Goal: Find specific page/section: Find specific page/section

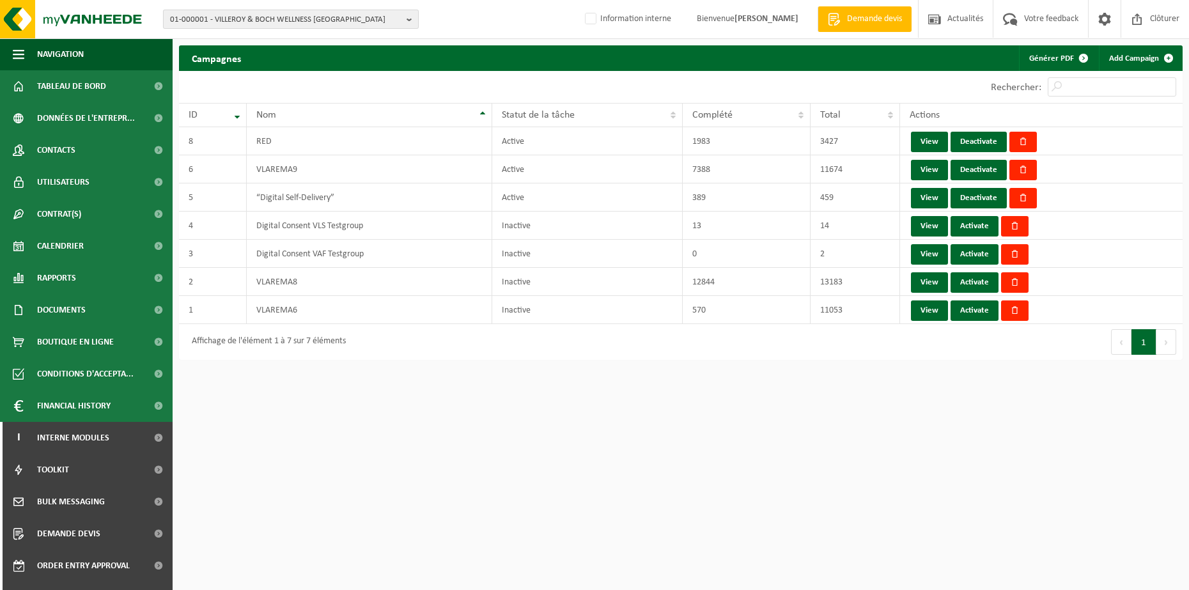
click at [409, 19] on b "button" at bounding box center [413, 19] width 12 height 18
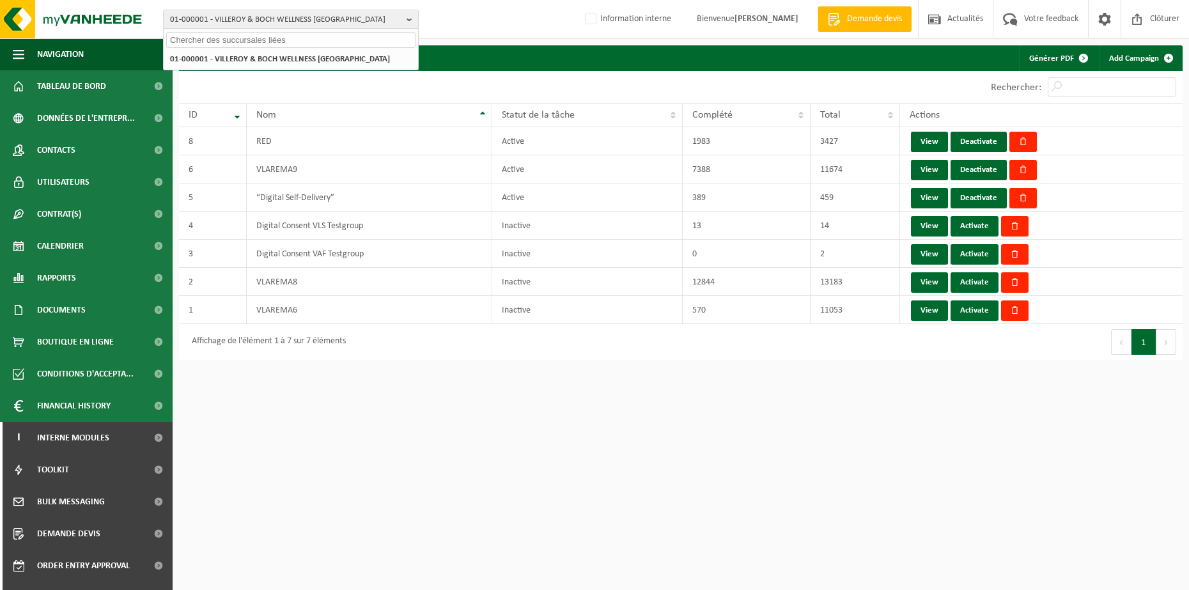
click at [333, 38] on input "text" at bounding box center [290, 40] width 249 height 16
type input "01-004550"
click at [320, 61] on li "01-004550 - LABEL PRODUCTS NV" at bounding box center [290, 59] width 249 height 16
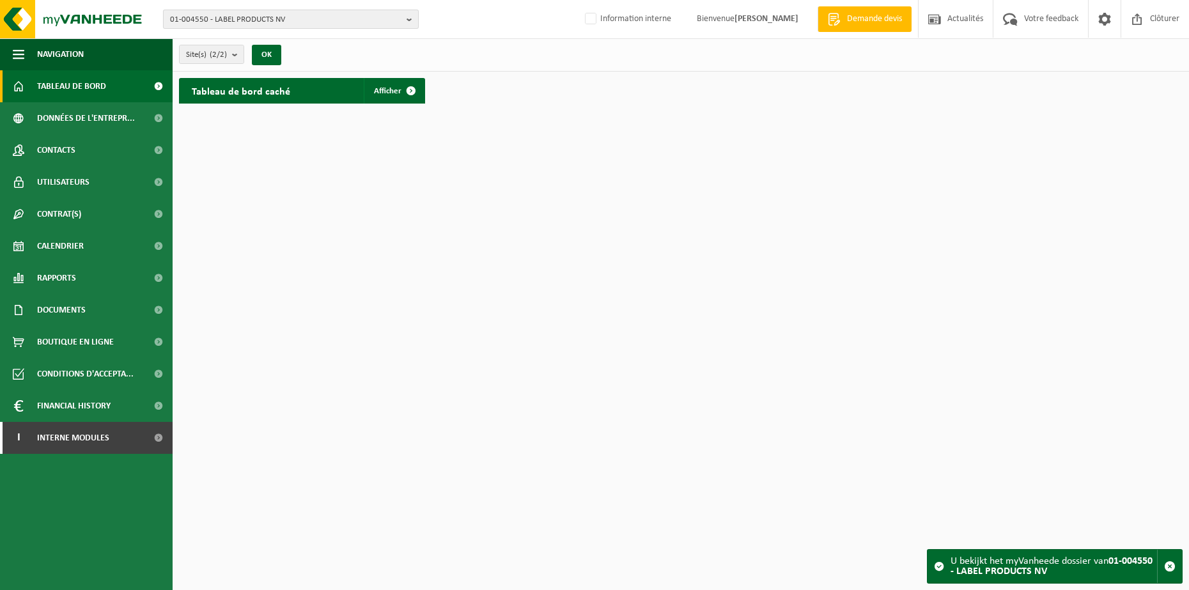
click at [410, 19] on b "button" at bounding box center [413, 19] width 12 height 18
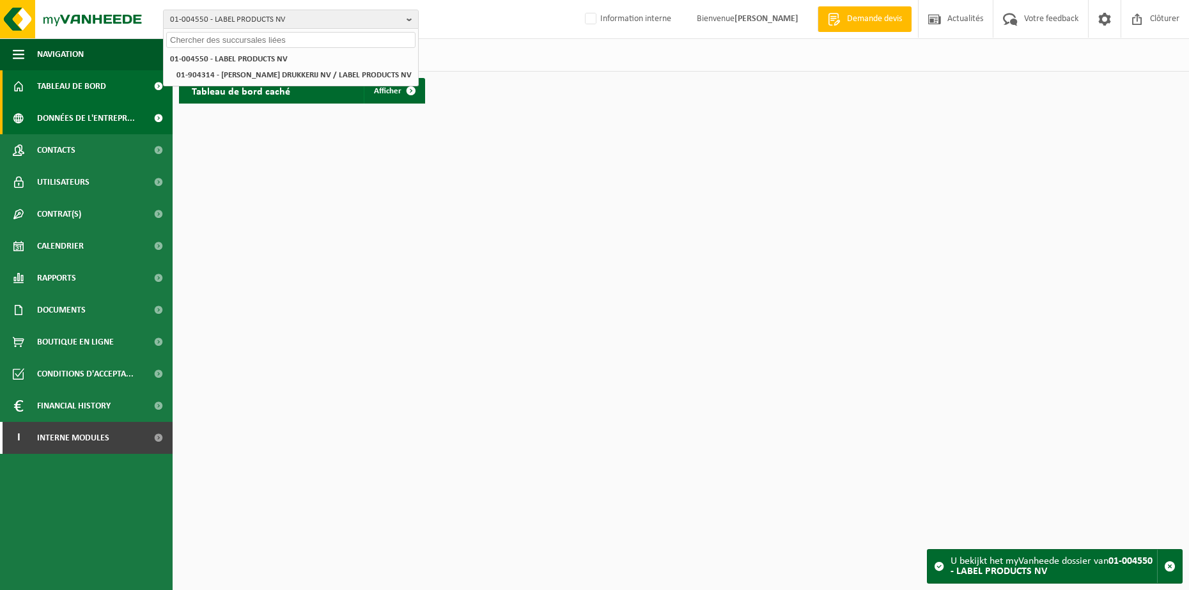
click at [64, 117] on span "Données de l'entrepr..." at bounding box center [86, 118] width 98 height 32
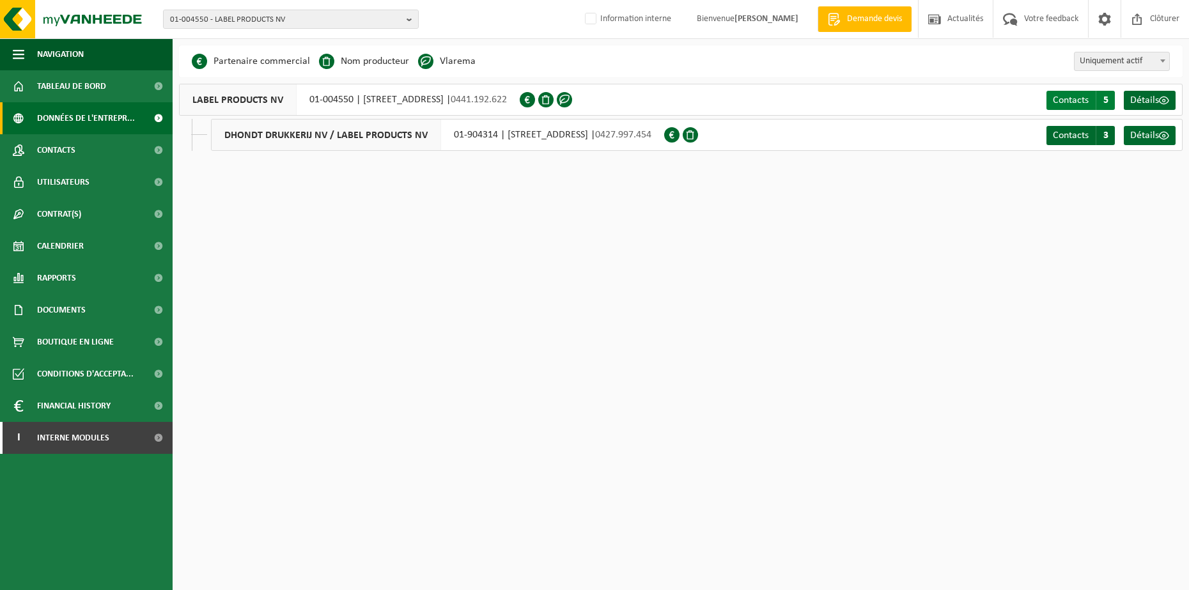
click at [1086, 97] on span "Contacts" at bounding box center [1071, 100] width 36 height 10
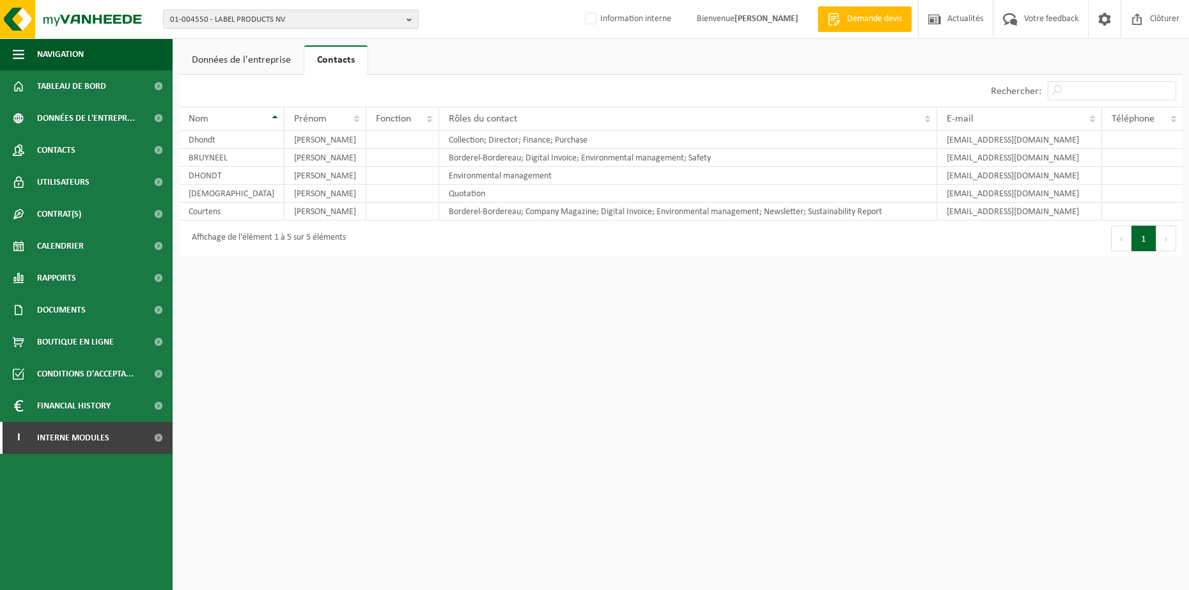
click at [263, 59] on link "Données de l'entreprise" at bounding box center [241, 59] width 125 height 29
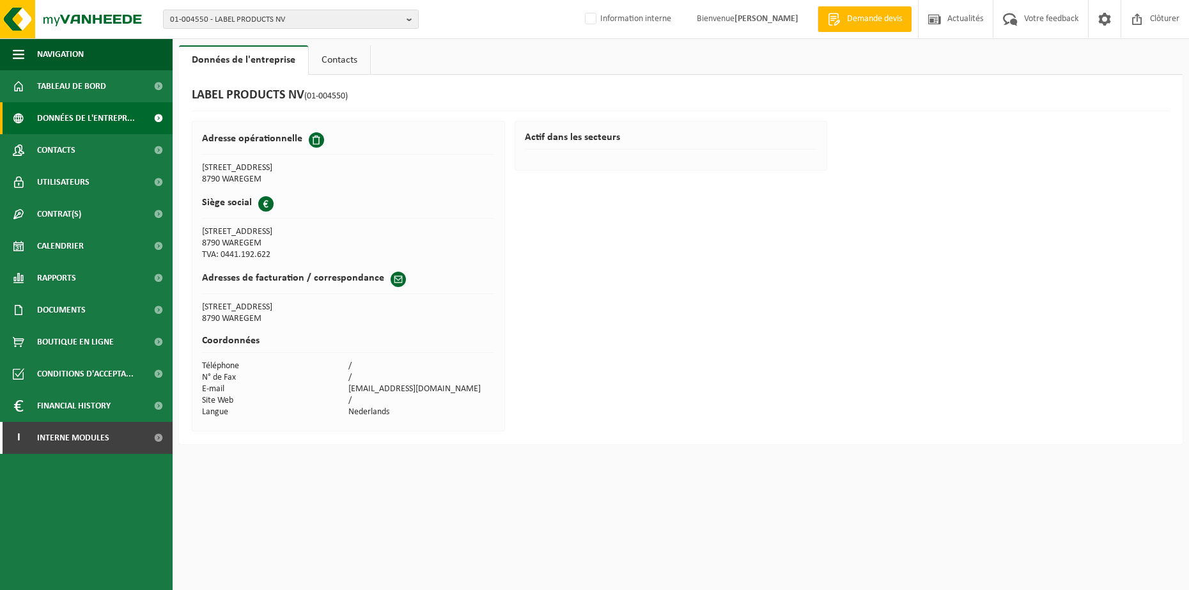
click at [93, 113] on span "Données de l'entrepr..." at bounding box center [86, 118] width 98 height 32
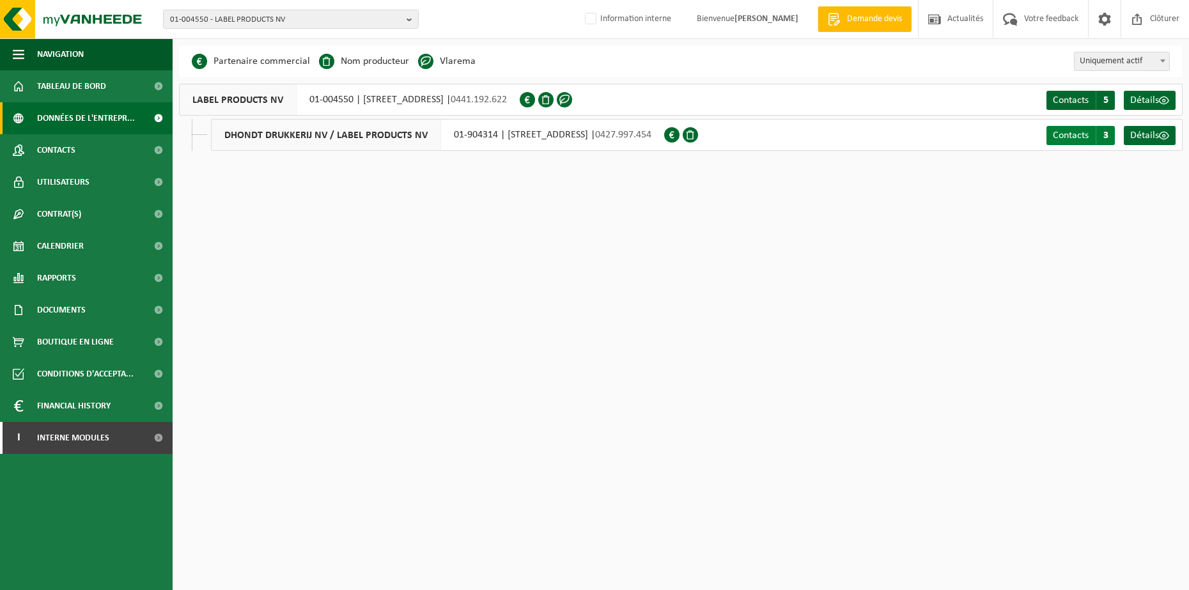
click at [1083, 132] on span "Contacts" at bounding box center [1071, 135] width 36 height 10
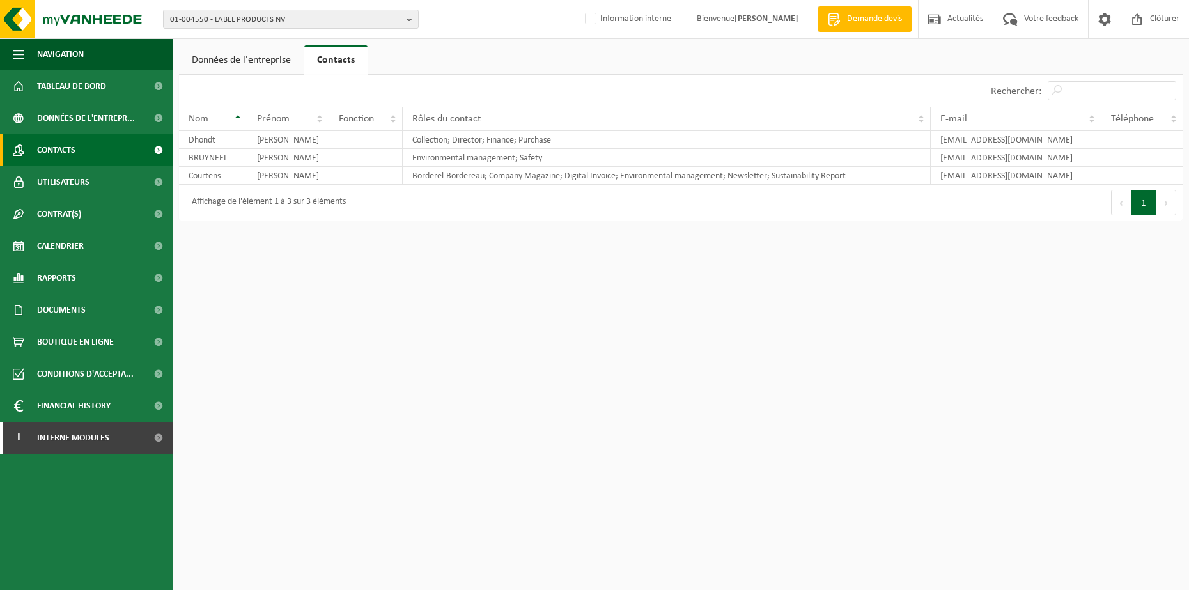
click at [86, 154] on link "Contacts" at bounding box center [86, 150] width 173 height 32
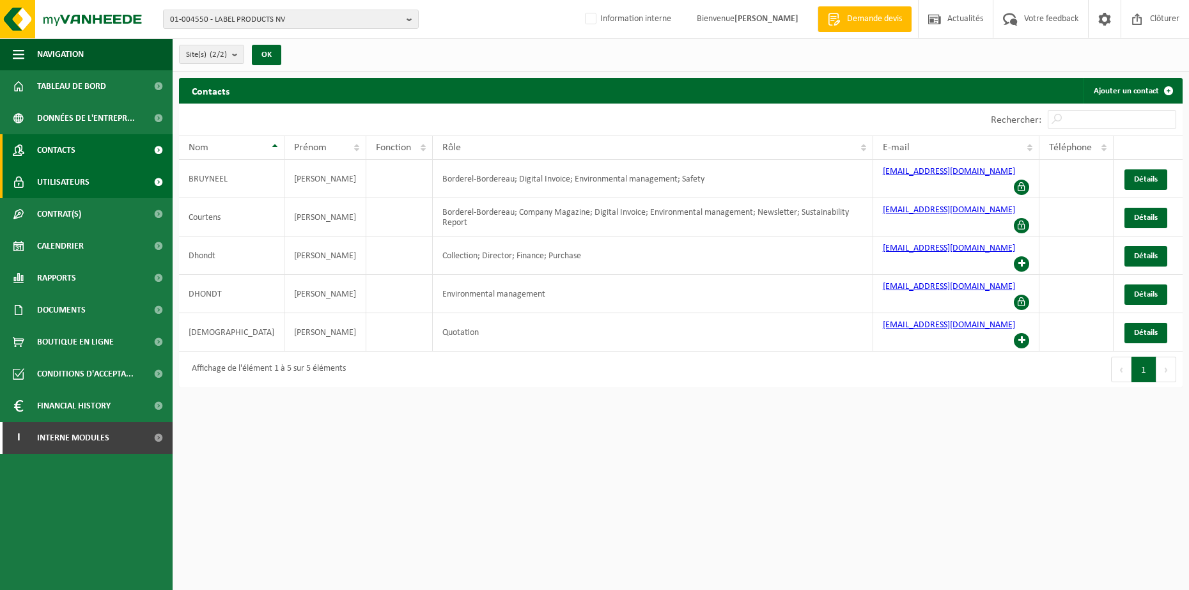
click at [105, 185] on link "Utilisateurs" at bounding box center [86, 182] width 173 height 32
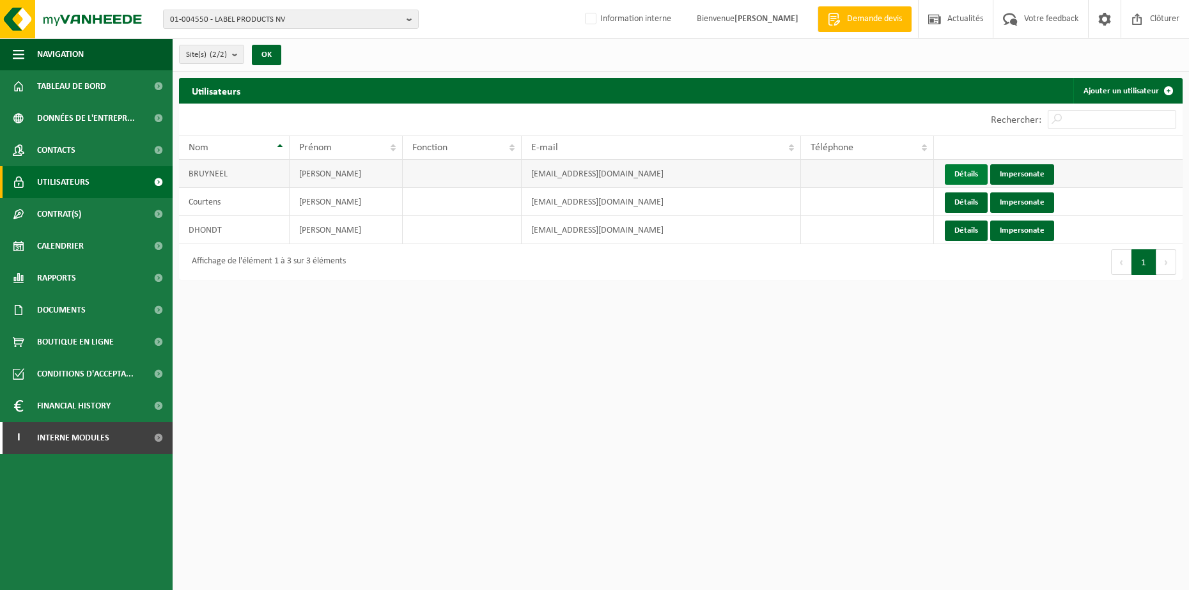
click at [973, 171] on link "Détails" at bounding box center [966, 174] width 43 height 20
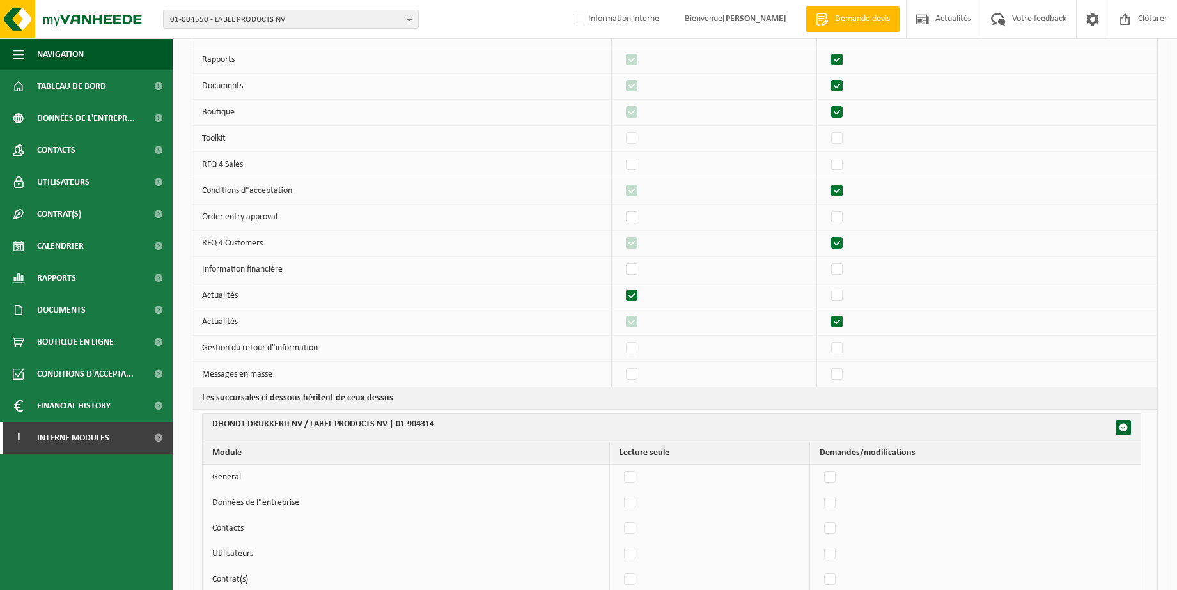
scroll to position [37, 0]
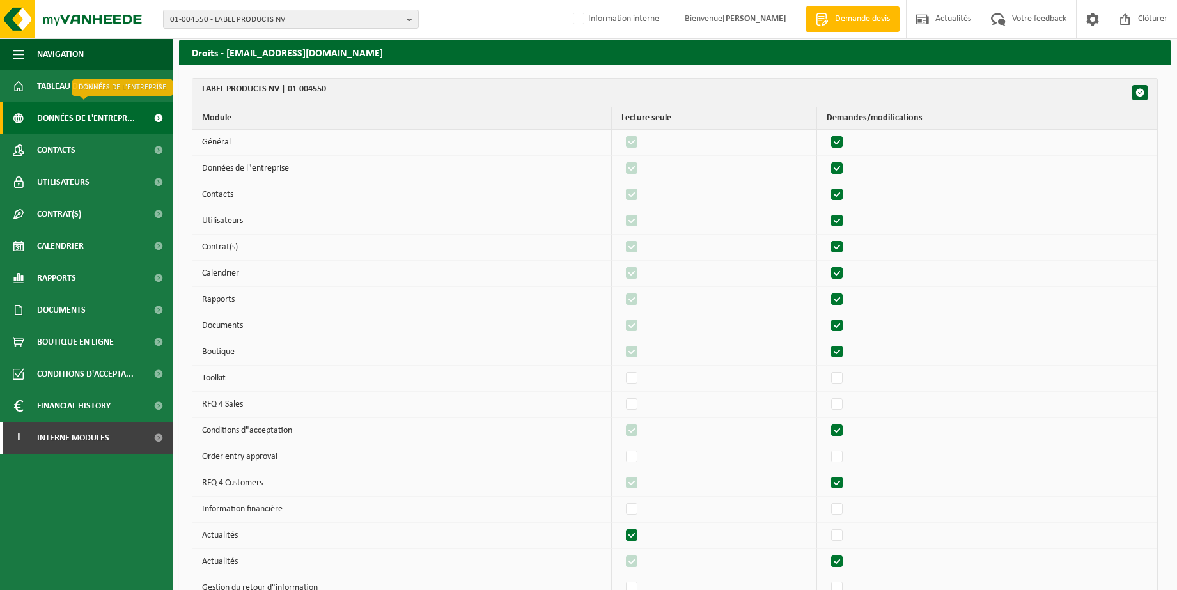
click at [118, 118] on span "Données de l'entrepr..." at bounding box center [86, 118] width 98 height 32
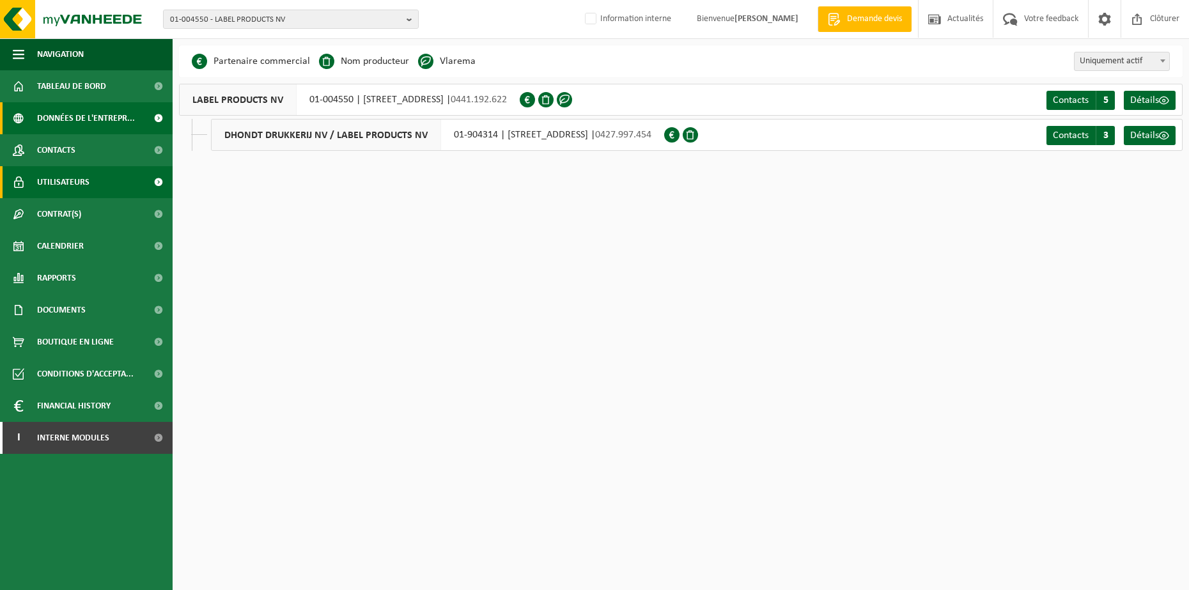
click at [84, 177] on span "Utilisateurs" at bounding box center [63, 182] width 52 height 32
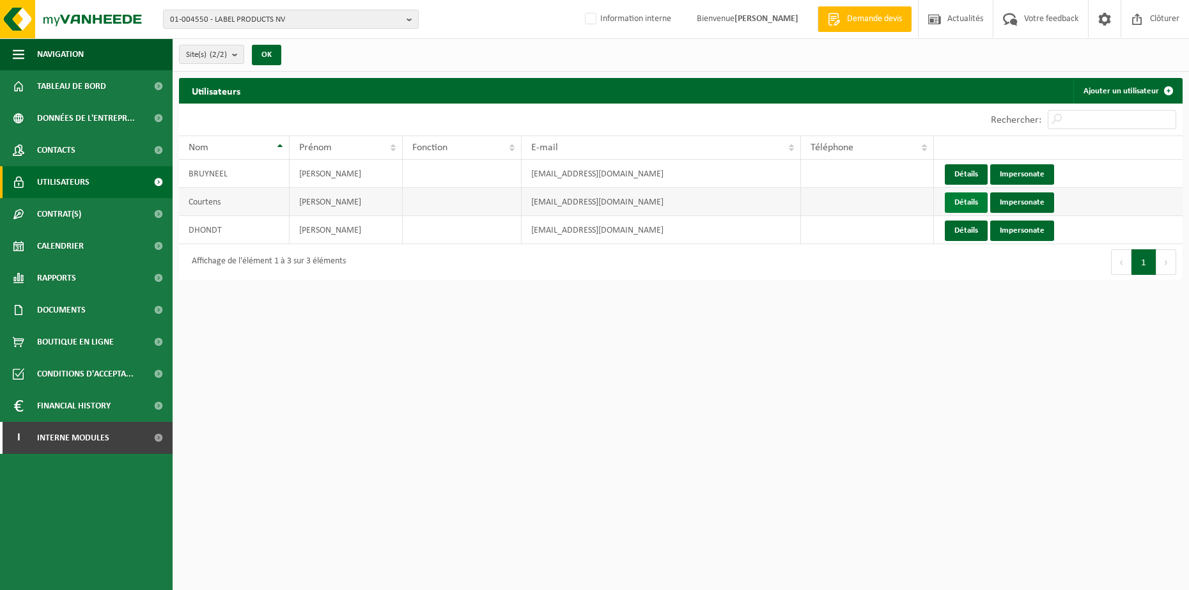
click at [968, 205] on link "Détails" at bounding box center [966, 202] width 43 height 20
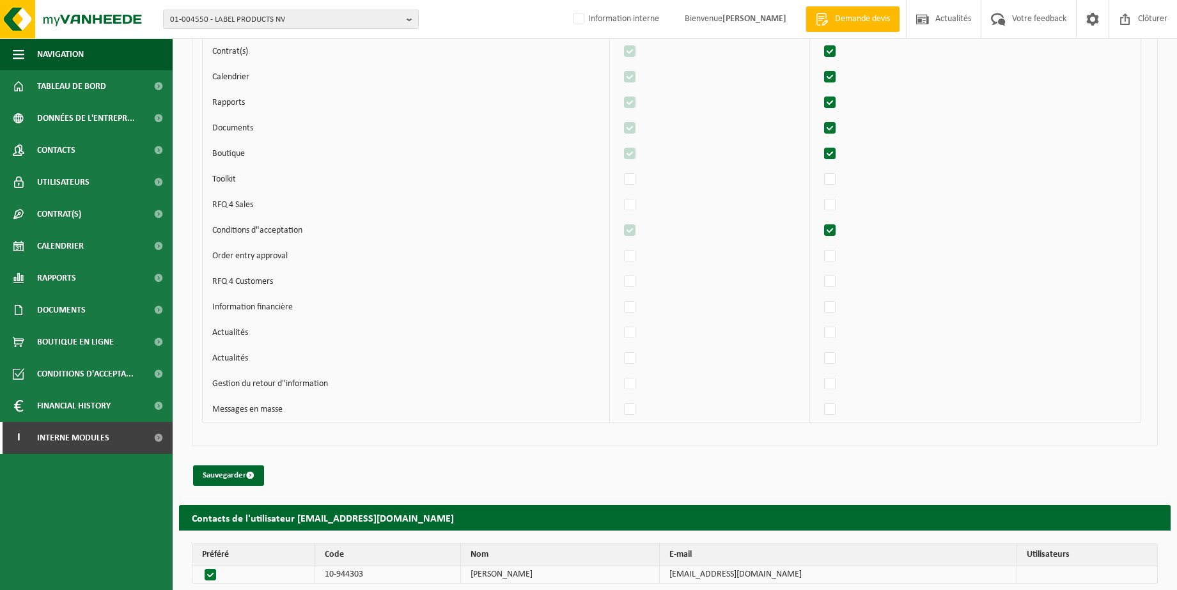
scroll to position [836, 0]
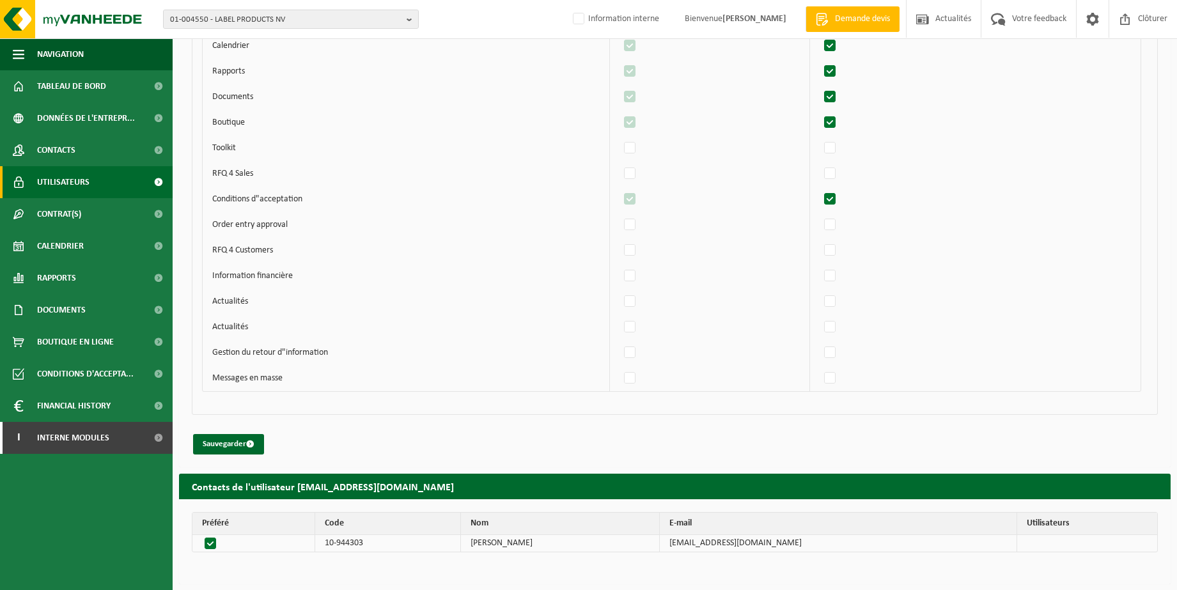
click at [94, 181] on link "Utilisateurs" at bounding box center [86, 182] width 173 height 32
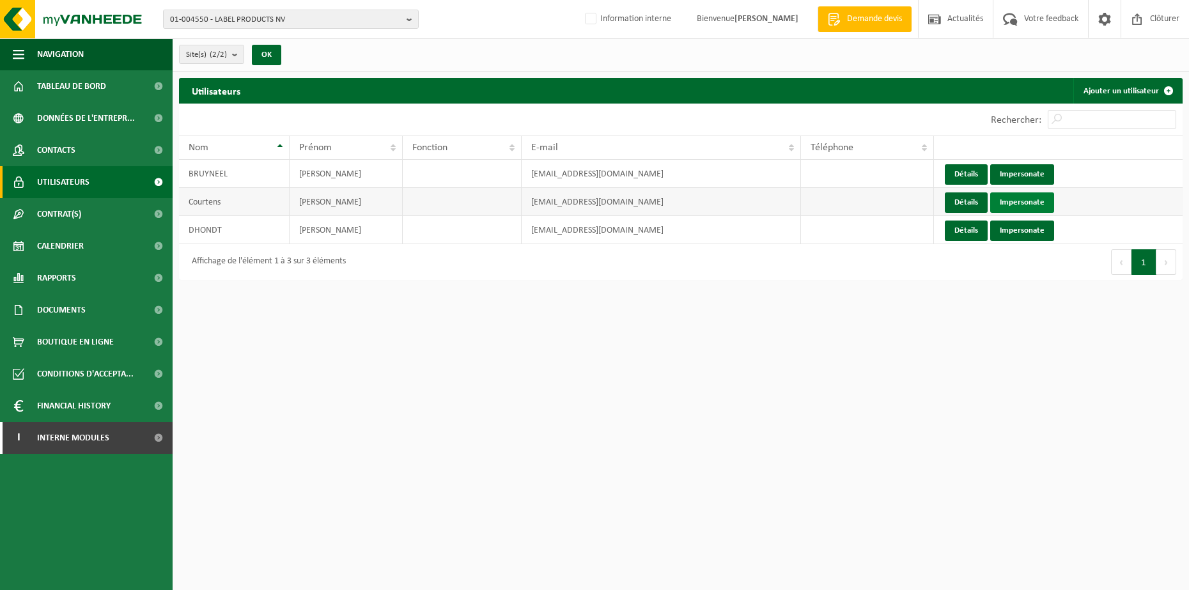
click at [1028, 198] on link "Impersonate" at bounding box center [1022, 202] width 64 height 20
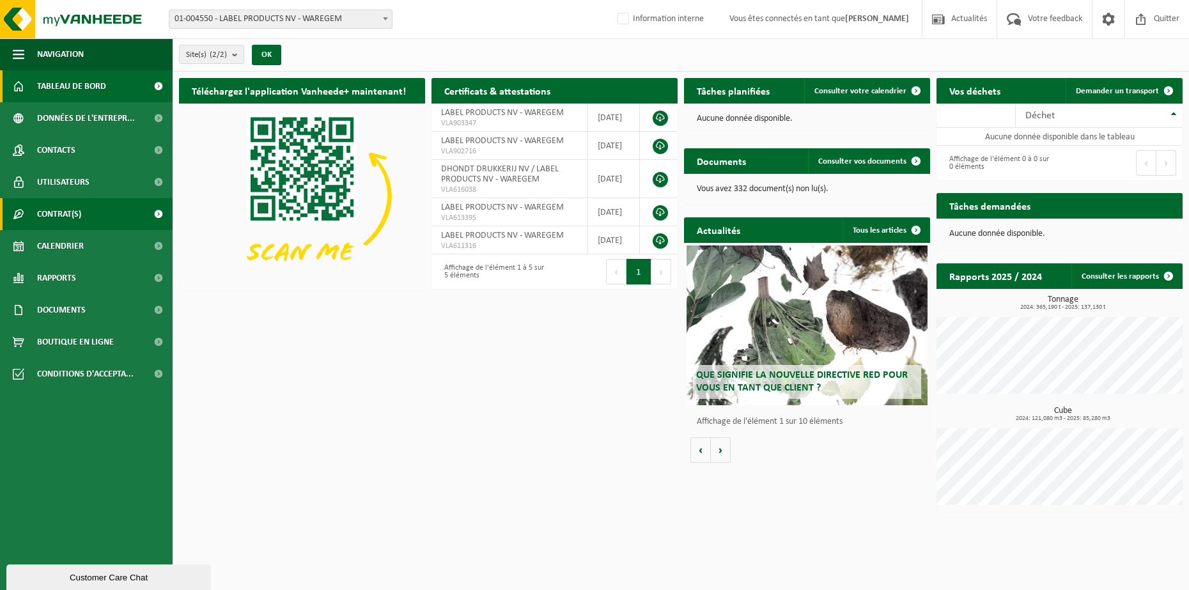
click at [42, 214] on span "Contrat(s)" at bounding box center [59, 214] width 44 height 32
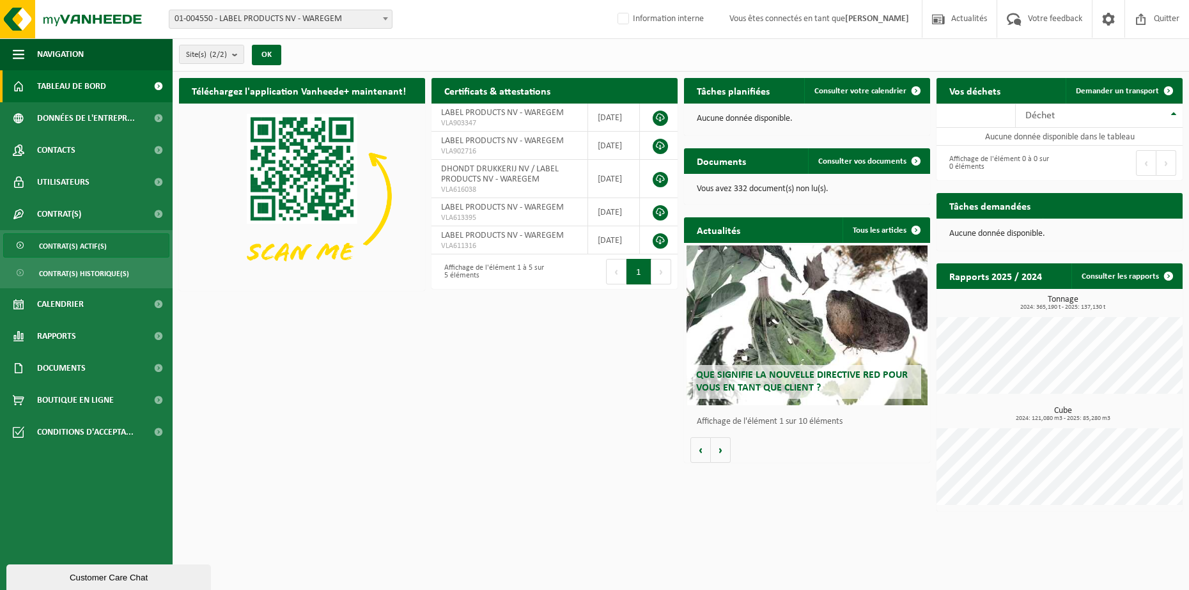
click at [119, 250] on link "Contrat(s) actif(s)" at bounding box center [86, 245] width 166 height 24
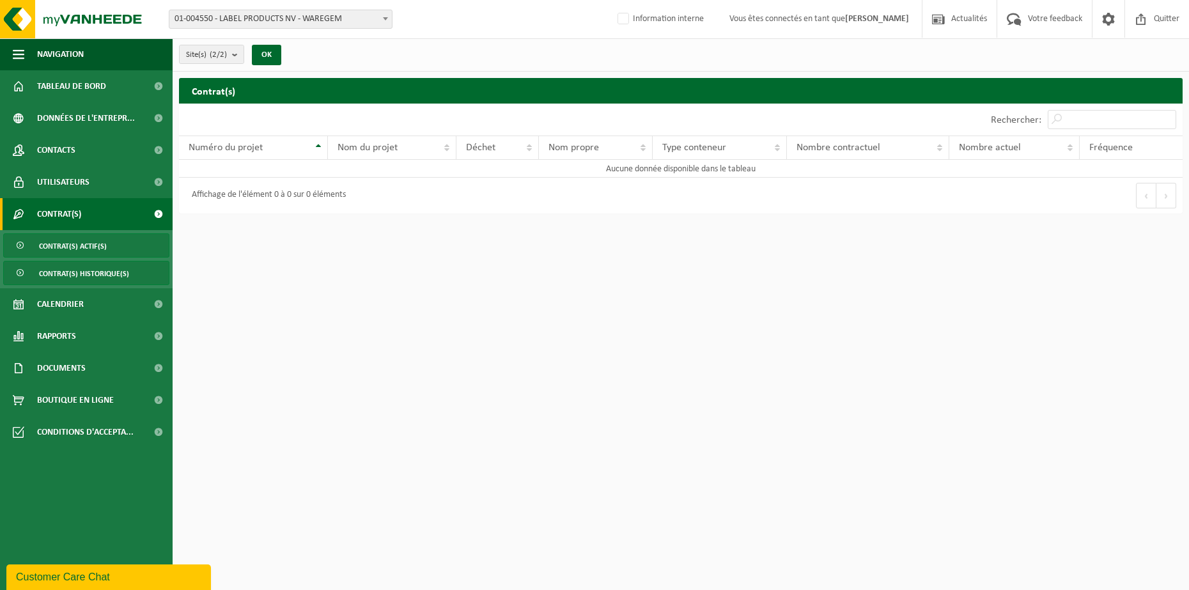
click at [78, 275] on span "Contrat(s) historique(s)" at bounding box center [84, 273] width 90 height 24
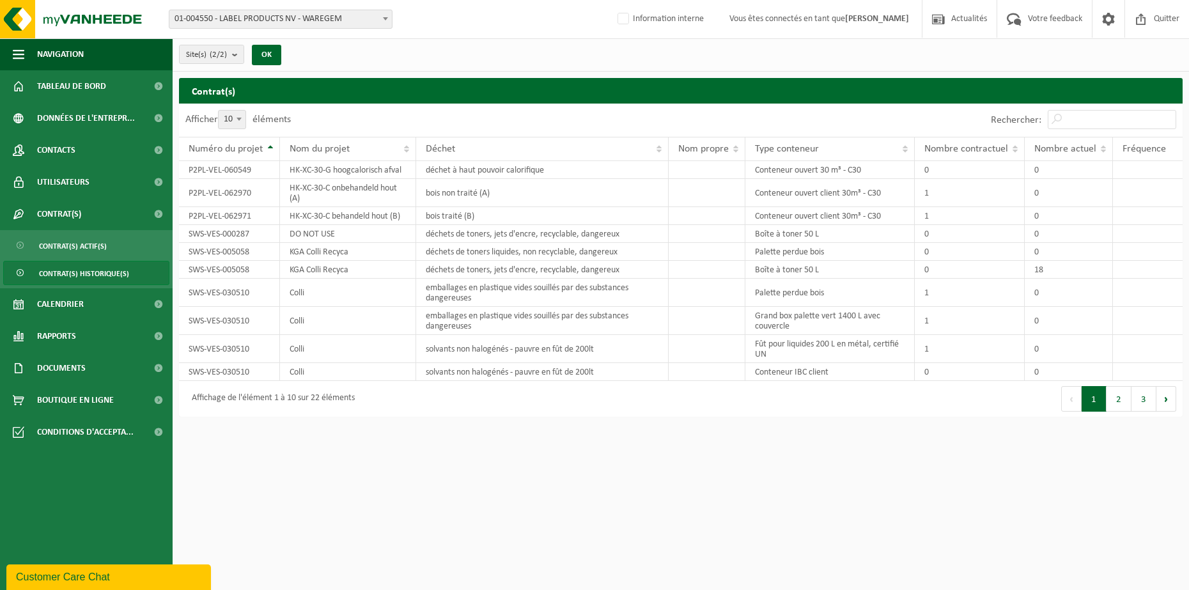
click at [382, 18] on span at bounding box center [385, 18] width 13 height 17
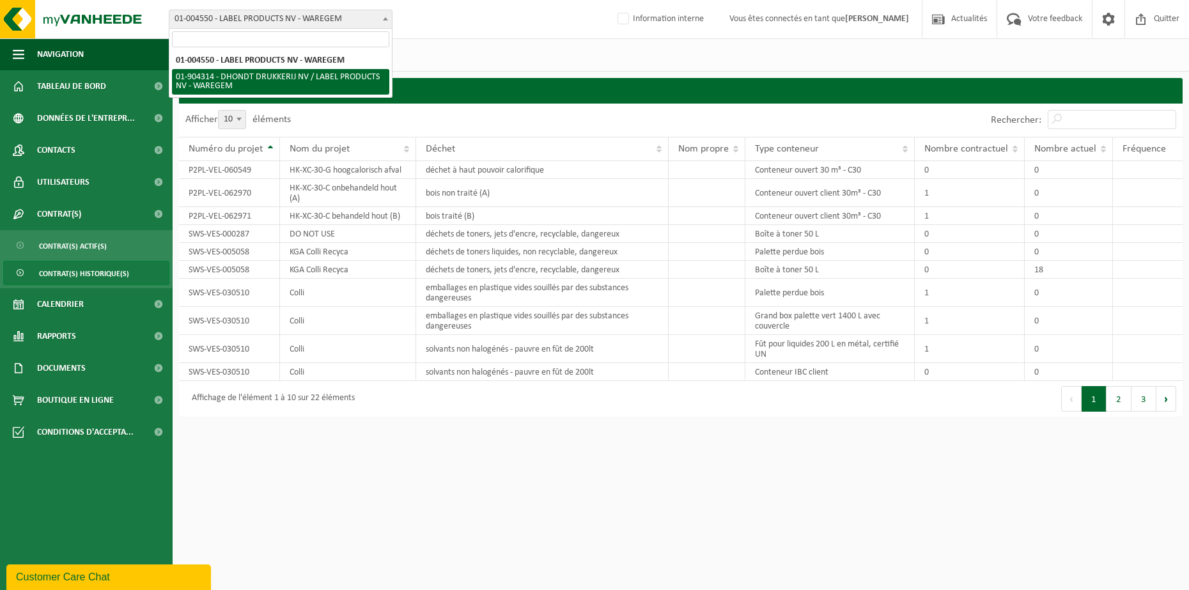
select select "11479"
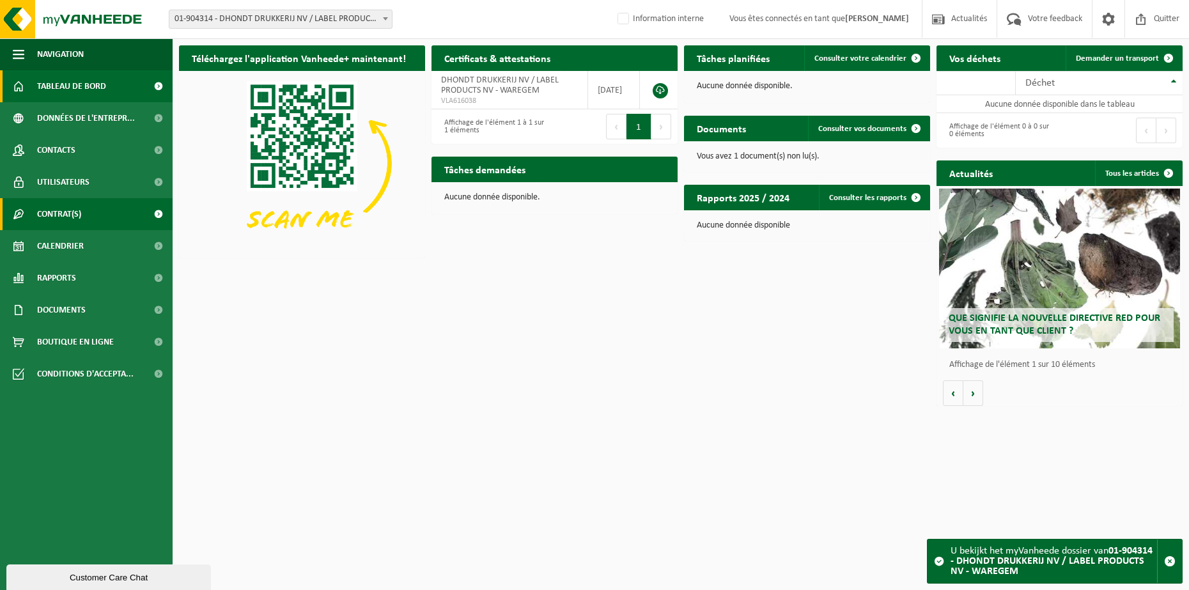
click at [82, 219] on link "Contrat(s)" at bounding box center [86, 214] width 173 height 32
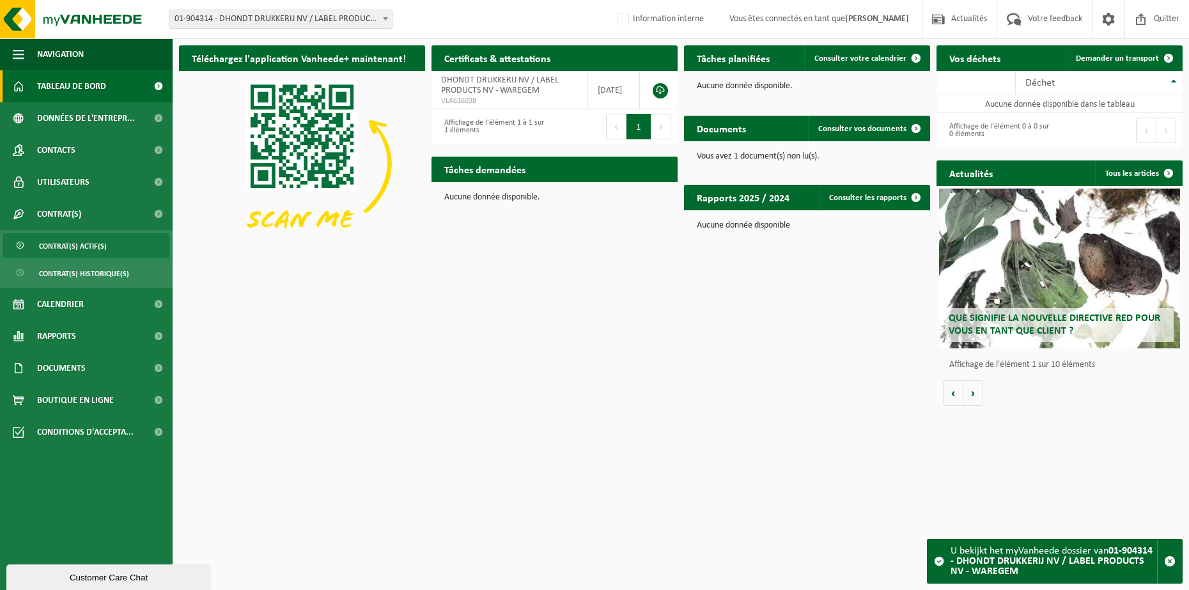
click at [86, 247] on span "Contrat(s) actif(s)" at bounding box center [73, 246] width 68 height 24
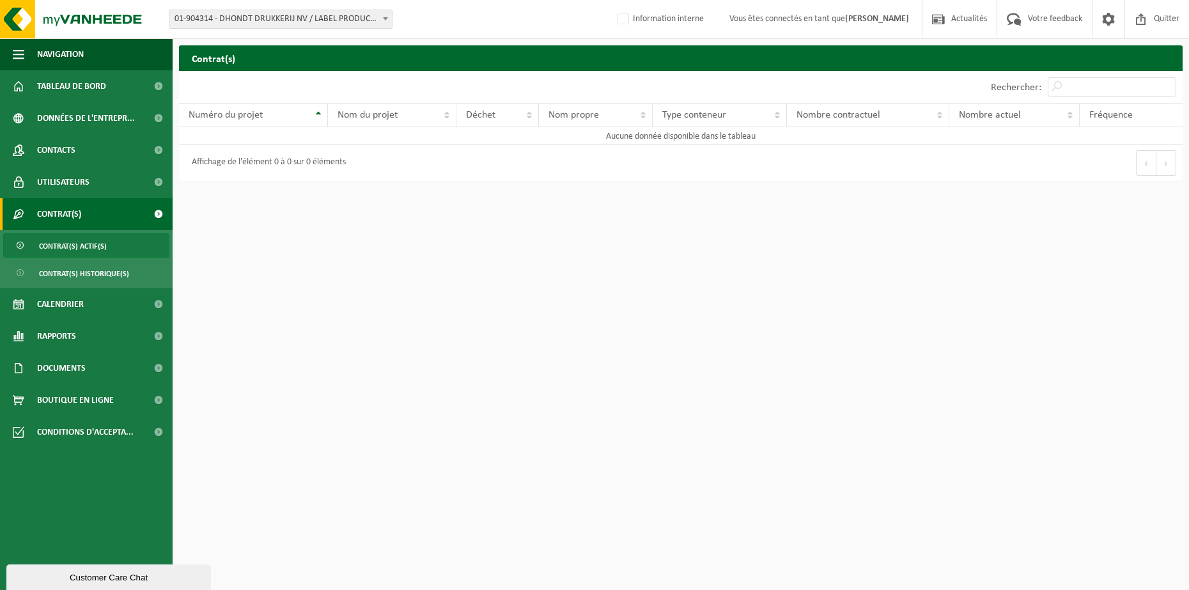
click at [384, 17] on b at bounding box center [385, 18] width 5 height 3
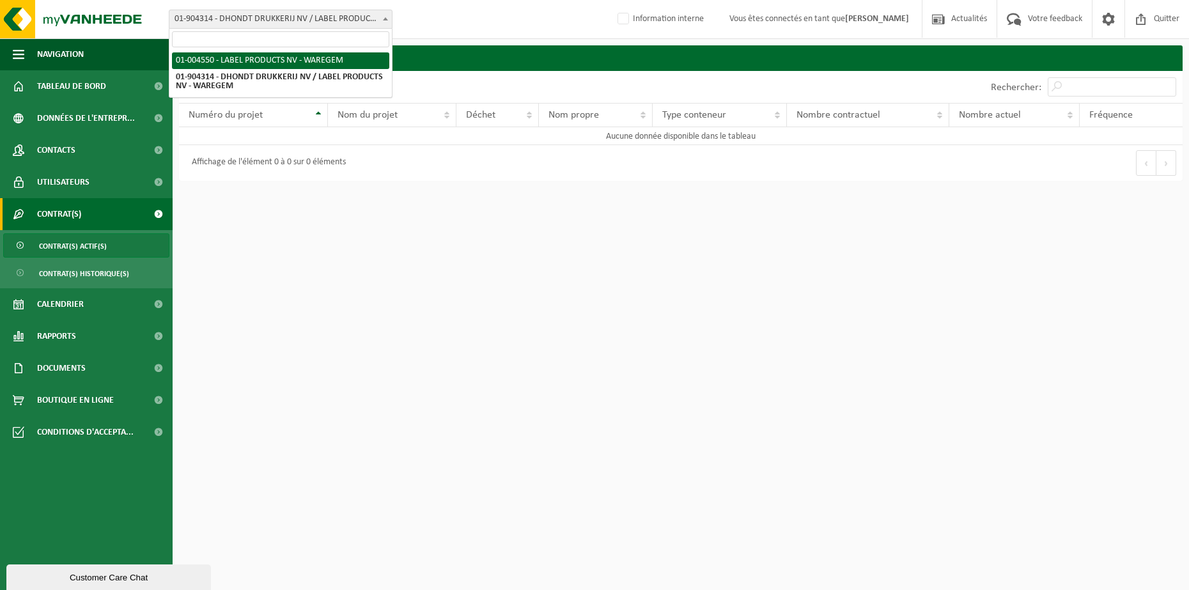
click at [358, 43] on input "search" at bounding box center [280, 39] width 217 height 16
click at [1158, 15] on span "Quitter" at bounding box center [1167, 19] width 32 height 38
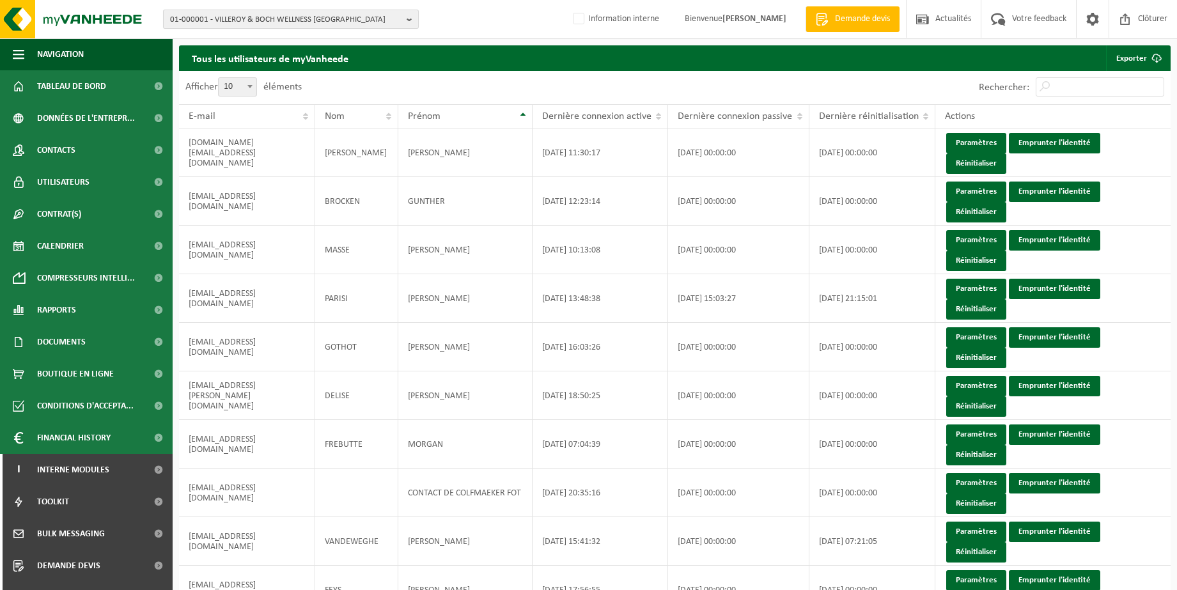
click at [407, 21] on b "button" at bounding box center [413, 19] width 12 height 18
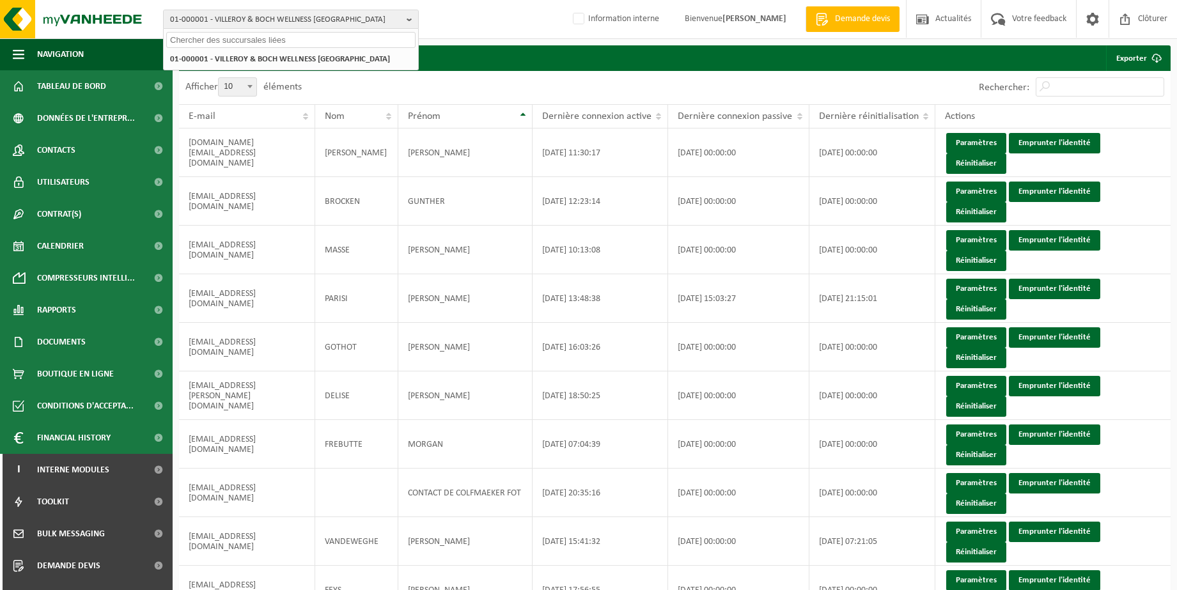
click at [343, 42] on input "text" at bounding box center [290, 40] width 249 height 16
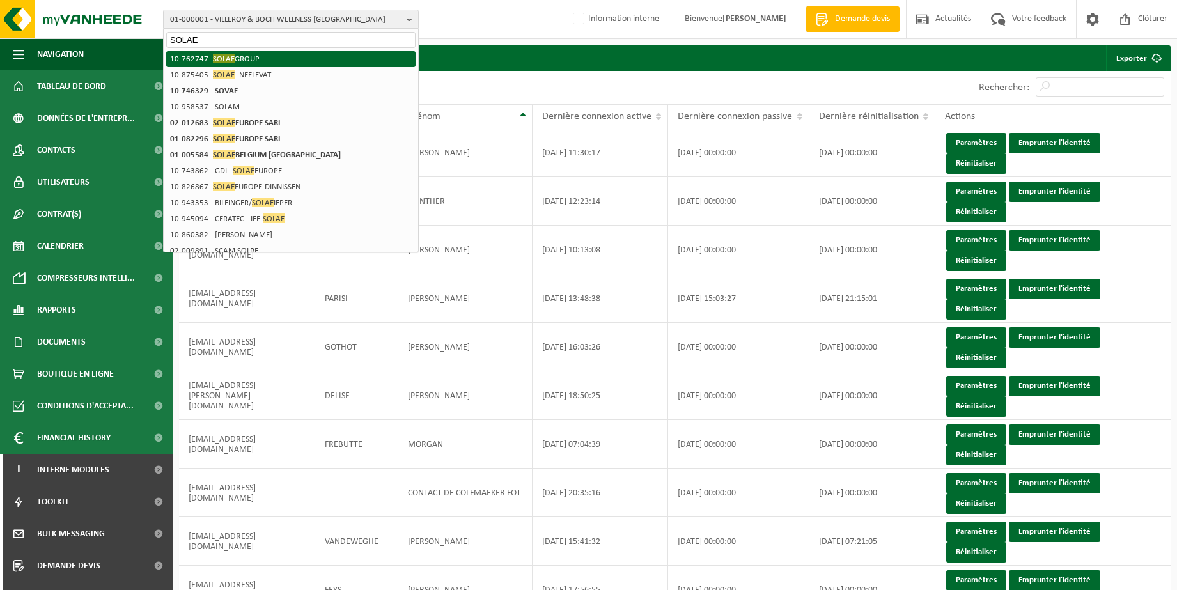
type input "SOLAE"
click at [268, 58] on li "10-762747 - SOLAE GROUP" at bounding box center [290, 59] width 249 height 16
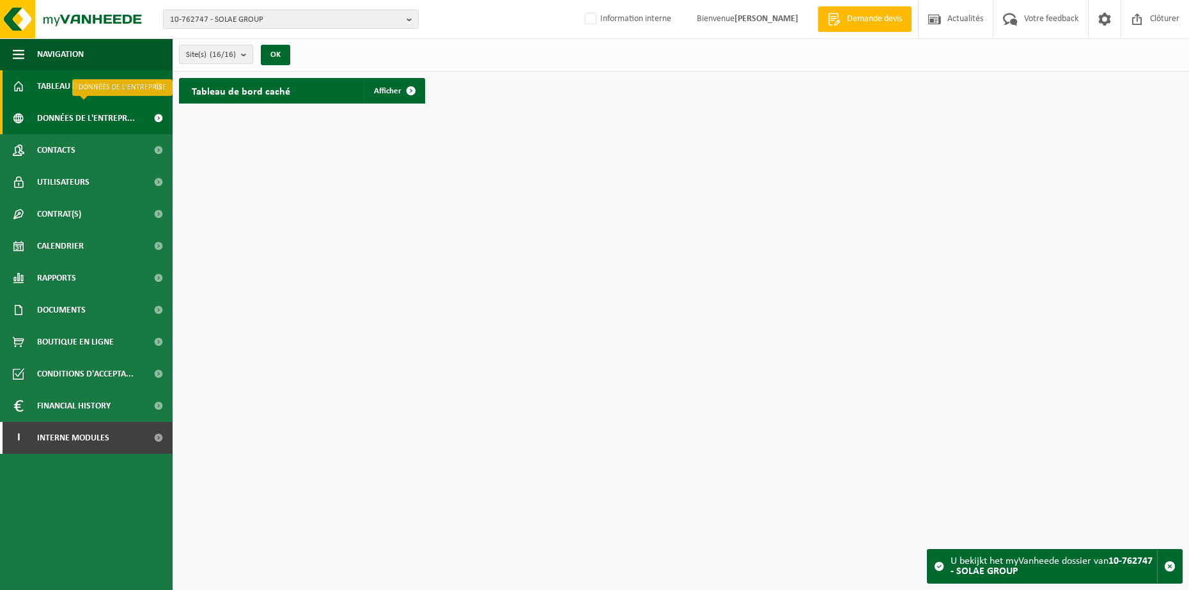
click at [72, 120] on span "Données de l'entrepr..." at bounding box center [86, 118] width 98 height 32
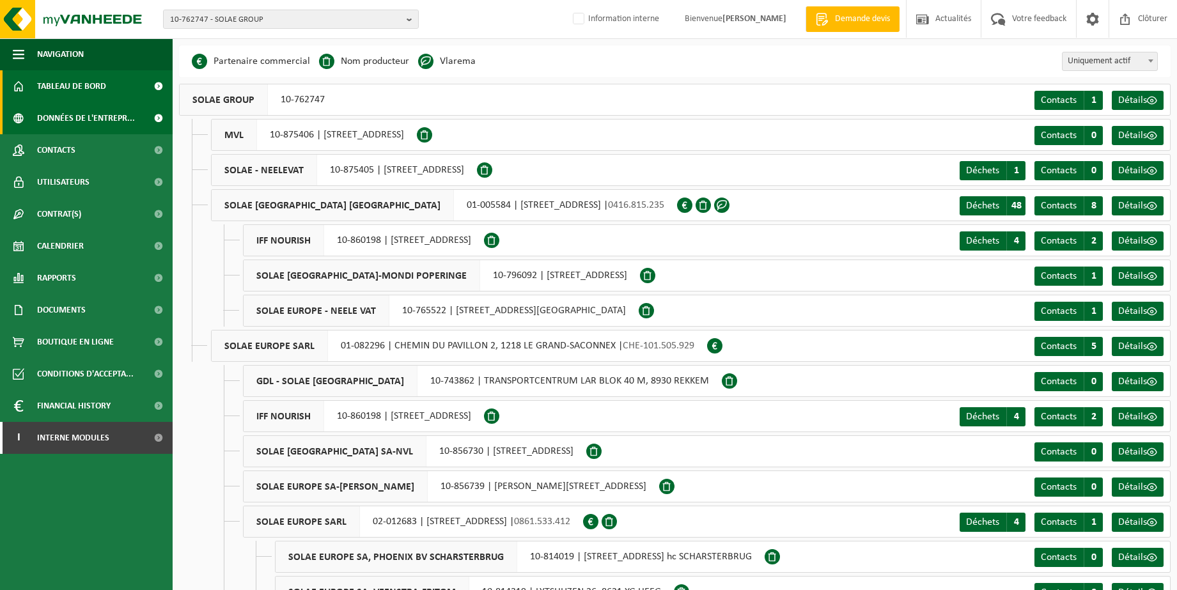
click at [42, 84] on span "Tableau de bord" at bounding box center [71, 86] width 69 height 32
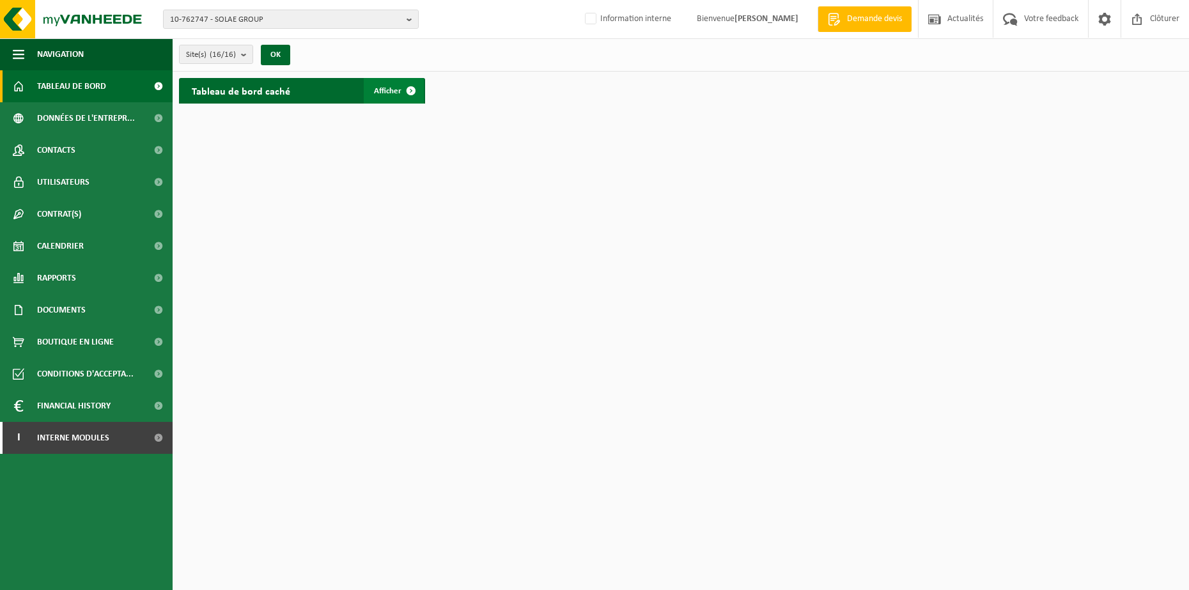
click at [408, 89] on span at bounding box center [411, 91] width 26 height 26
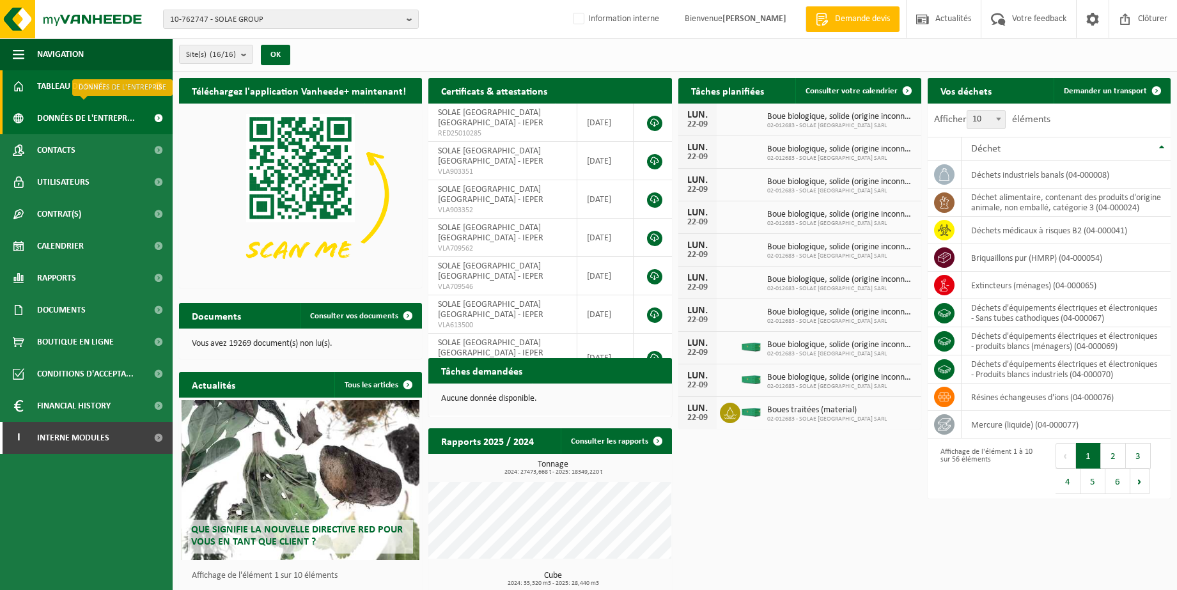
click at [62, 114] on span "Données de l'entrepr..." at bounding box center [86, 118] width 98 height 32
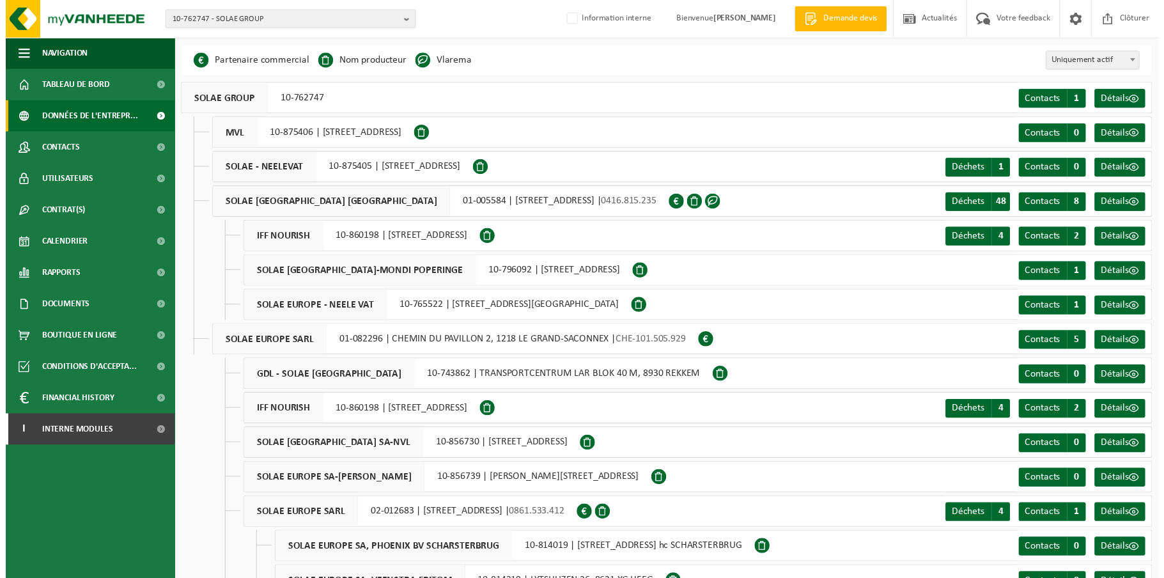
scroll to position [72, 0]
